Goal: Information Seeking & Learning: Check status

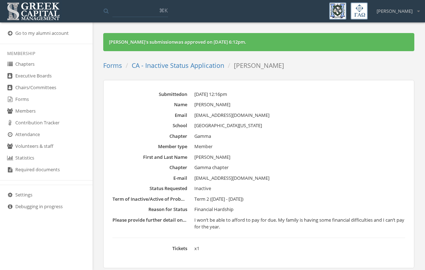
click at [30, 65] on link "Chapters" at bounding box center [46, 65] width 93 height 12
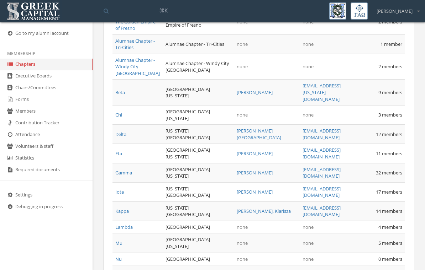
scroll to position [406, 0]
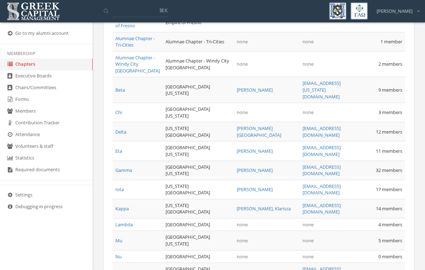
click at [121, 135] on link "Delta" at bounding box center [120, 132] width 11 height 6
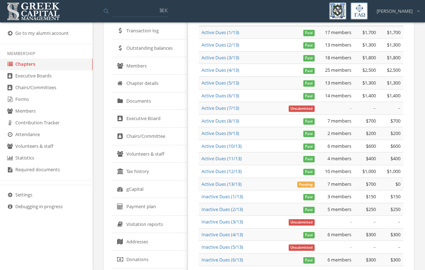
scroll to position [63, 0]
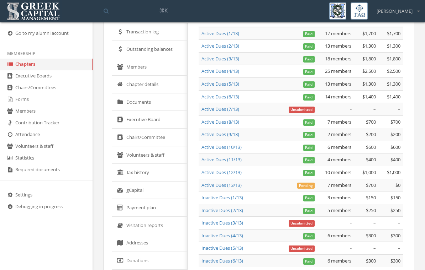
click at [136, 67] on link "Members" at bounding box center [150, 67] width 76 height 18
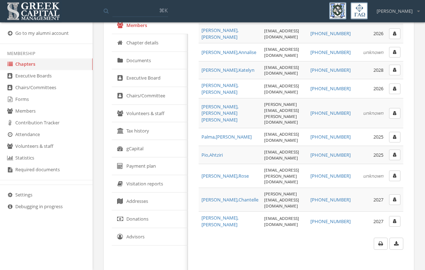
scroll to position [106, 0]
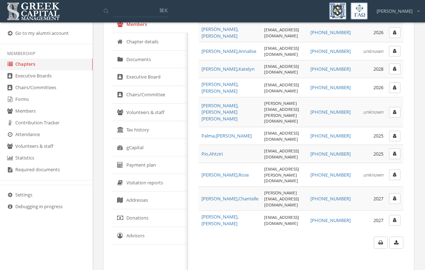
click at [216, 151] on span "[PERSON_NAME] , Ahtziri" at bounding box center [211, 154] width 21 height 6
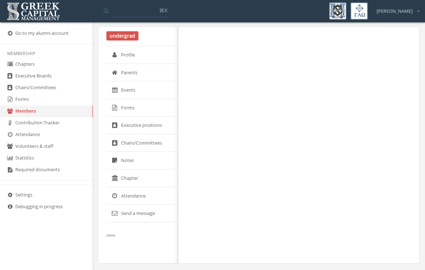
scroll to position [2, 0]
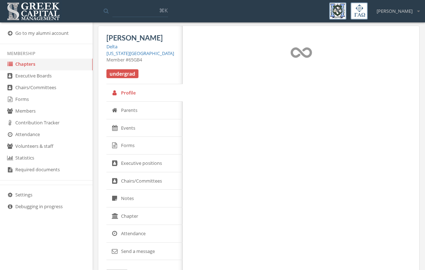
select select "******"
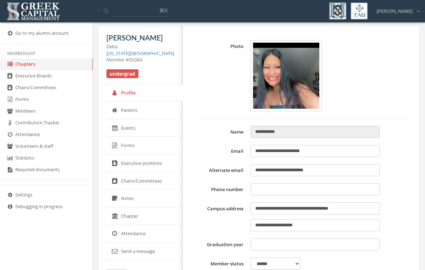
type input "**********"
type input "****"
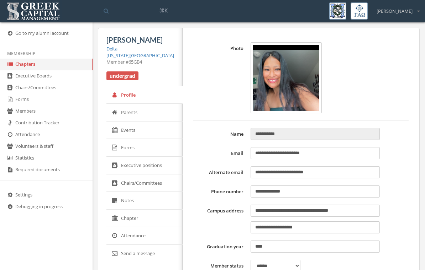
click at [134, 214] on link "Chapter" at bounding box center [144, 219] width 76 height 18
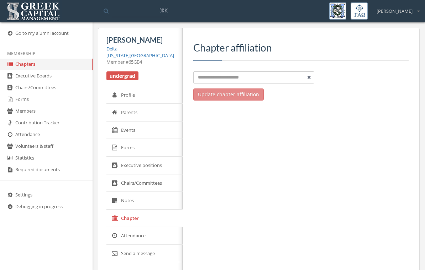
type input "**********"
click at [131, 89] on link "Profile" at bounding box center [144, 95] width 76 height 18
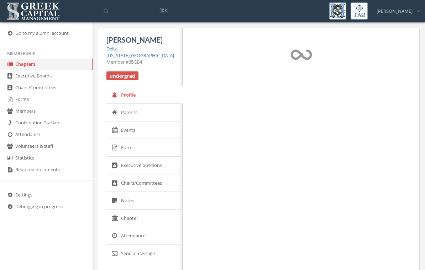
select select "******"
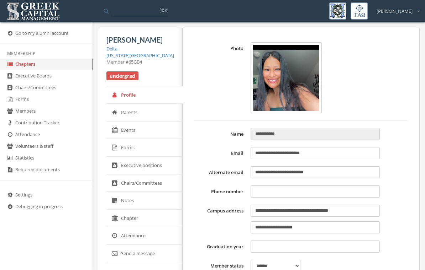
type input "**********"
type input "****"
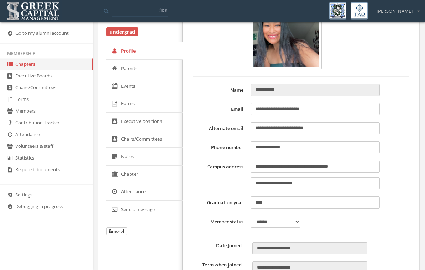
scroll to position [44, 0]
click at [117, 229] on button "morph" at bounding box center [116, 232] width 21 height 8
click at [118, 228] on button "morph" at bounding box center [116, 232] width 21 height 8
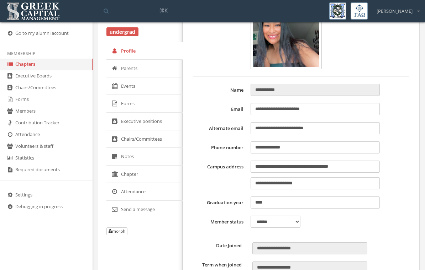
click at [120, 229] on button "morph" at bounding box center [116, 232] width 21 height 8
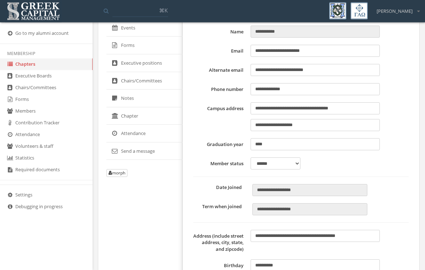
scroll to position [102, 0]
click at [121, 170] on button "morph" at bounding box center [116, 174] width 21 height 8
click at [119, 170] on button "morph" at bounding box center [116, 174] width 21 height 8
click at [127, 170] on button "morph" at bounding box center [116, 174] width 21 height 8
click at [119, 171] on button "morph" at bounding box center [116, 174] width 21 height 8
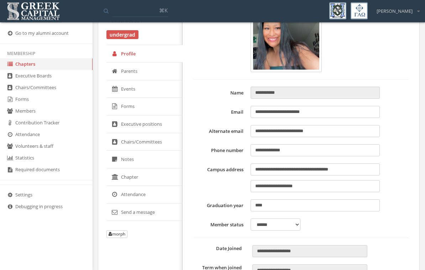
click at [119, 232] on button "morph" at bounding box center [116, 235] width 21 height 8
click at [121, 231] on button "morph" at bounding box center [116, 235] width 21 height 8
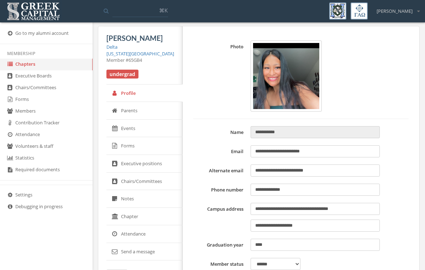
scroll to position [0, 0]
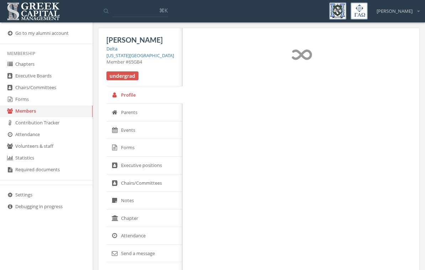
select select "******"
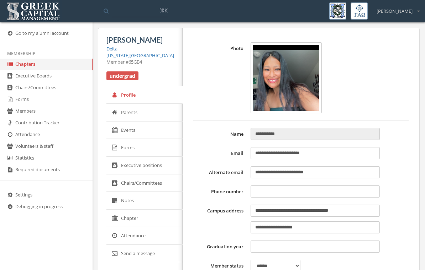
type input "**********"
type input "****"
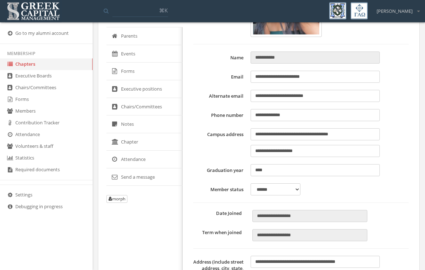
scroll to position [76, 0]
click at [120, 197] on button "morph" at bounding box center [116, 199] width 21 height 8
click at [121, 195] on button "morph" at bounding box center [116, 199] width 21 height 8
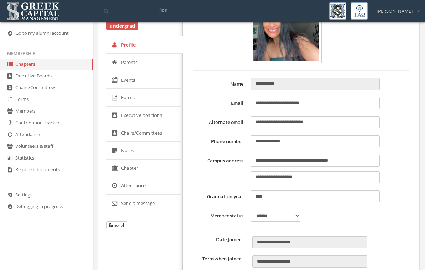
scroll to position [48, 0]
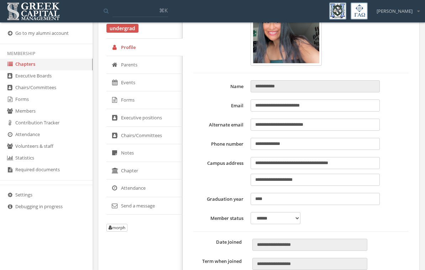
click at [121, 229] on button "morph" at bounding box center [116, 228] width 21 height 8
click at [123, 227] on button "morph" at bounding box center [116, 228] width 21 height 8
click at [120, 226] on button "morph" at bounding box center [116, 228] width 21 height 8
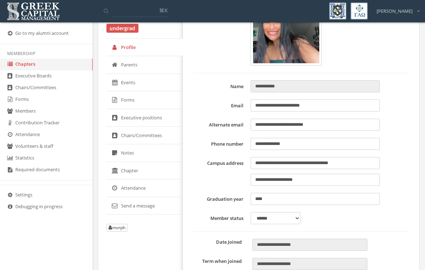
click at [122, 224] on button "morph" at bounding box center [116, 228] width 21 height 8
click at [123, 224] on button "morph" at bounding box center [116, 228] width 21 height 8
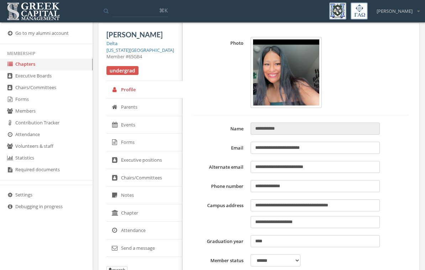
scroll to position [0, 0]
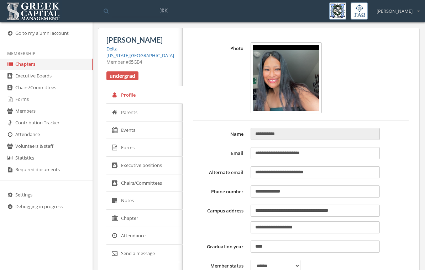
click at [127, 37] on span "[PERSON_NAME]" at bounding box center [134, 40] width 56 height 9
click at [52, 52] on li "Membership" at bounding box center [46, 53] width 93 height 10
click at [13, 34] on icon at bounding box center [9, 33] width 7 height 6
click at [25, 68] on link "Chapters" at bounding box center [46, 65] width 93 height 12
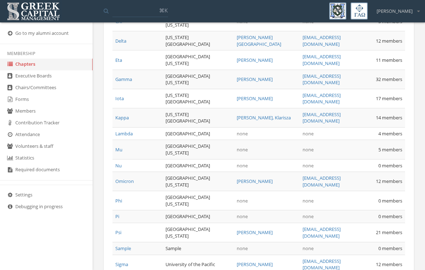
scroll to position [496, 0]
click at [126, 45] on link "Delta" at bounding box center [120, 41] width 11 height 6
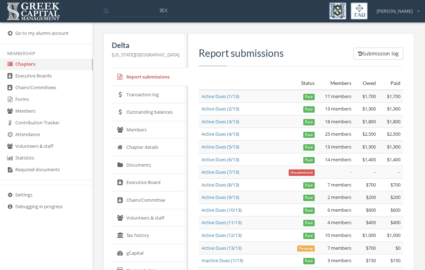
click at [159, 109] on link "Outstanding balances" at bounding box center [150, 113] width 76 height 18
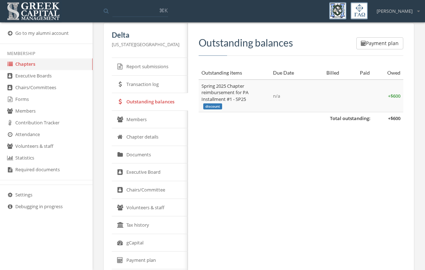
scroll to position [22, 0]
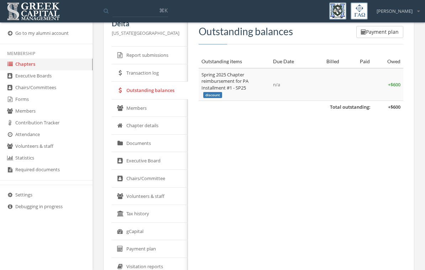
click at [143, 246] on link "Payment plan" at bounding box center [150, 250] width 76 height 18
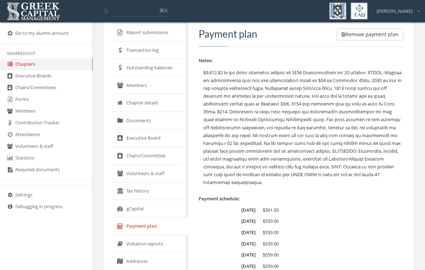
scroll to position [106, 0]
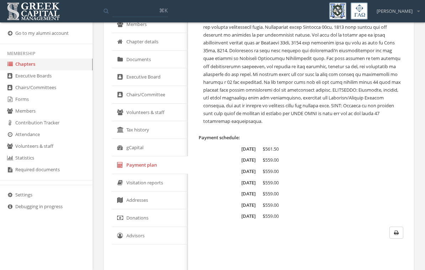
click at [153, 180] on link "Visitation reports" at bounding box center [150, 183] width 76 height 18
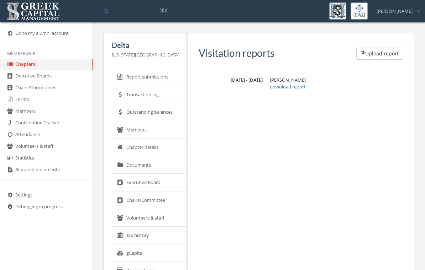
click at [149, 94] on link "Transaction log" at bounding box center [150, 95] width 76 height 18
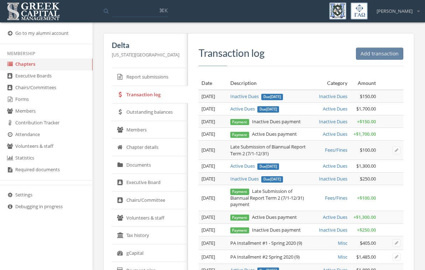
click at [155, 115] on link "Outstanding balances" at bounding box center [150, 113] width 76 height 18
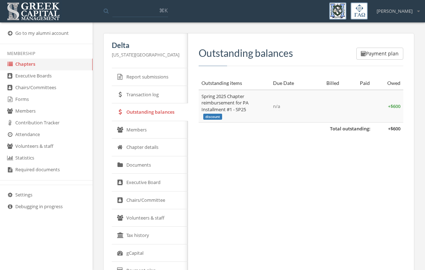
click at [144, 94] on link "Transaction log" at bounding box center [150, 95] width 76 height 18
